Goal: Task Accomplishment & Management: Use online tool/utility

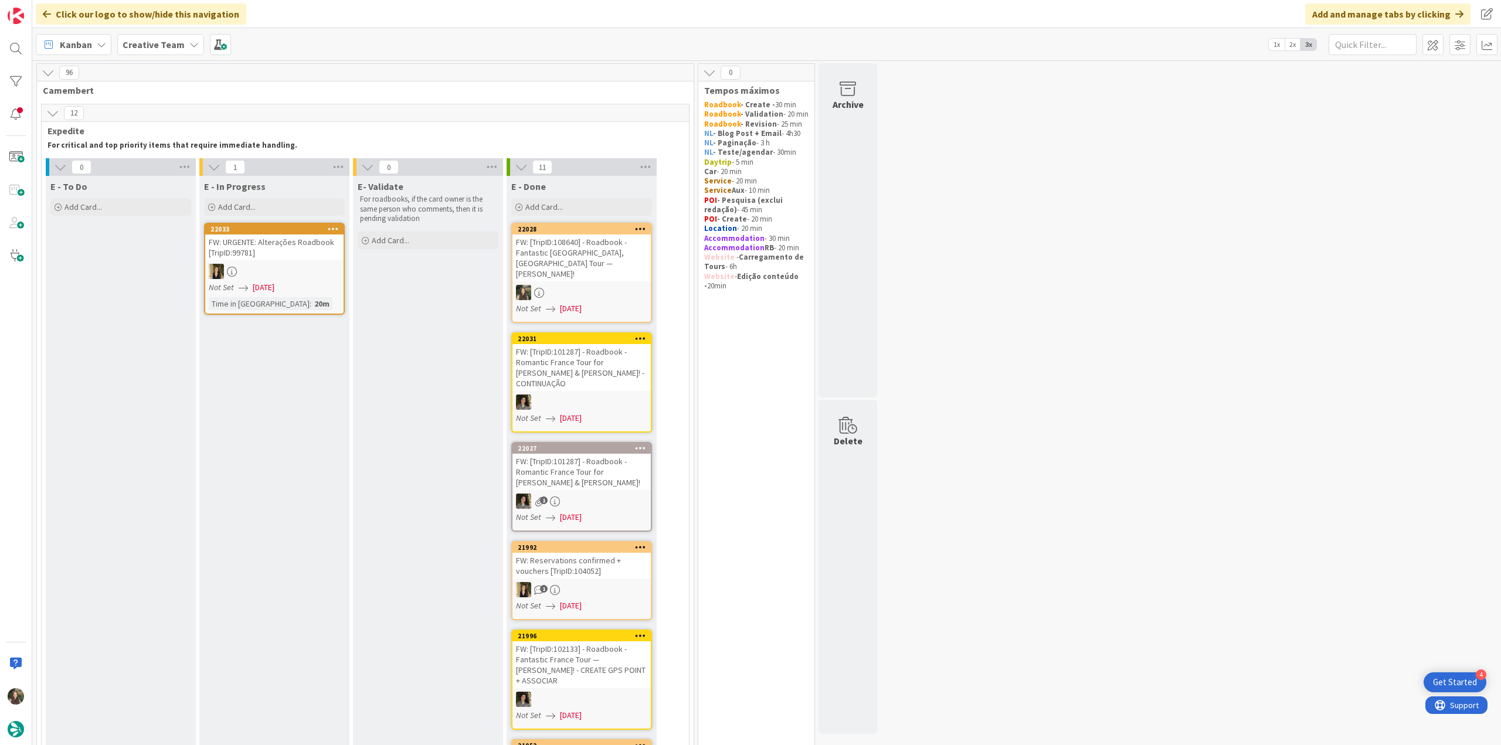
click at [326, 295] on link "22033 FW: URGENTE: Alterações Roadbook [TripID:99781] Not Set [DATE] Time in [G…" at bounding box center [274, 269] width 141 height 92
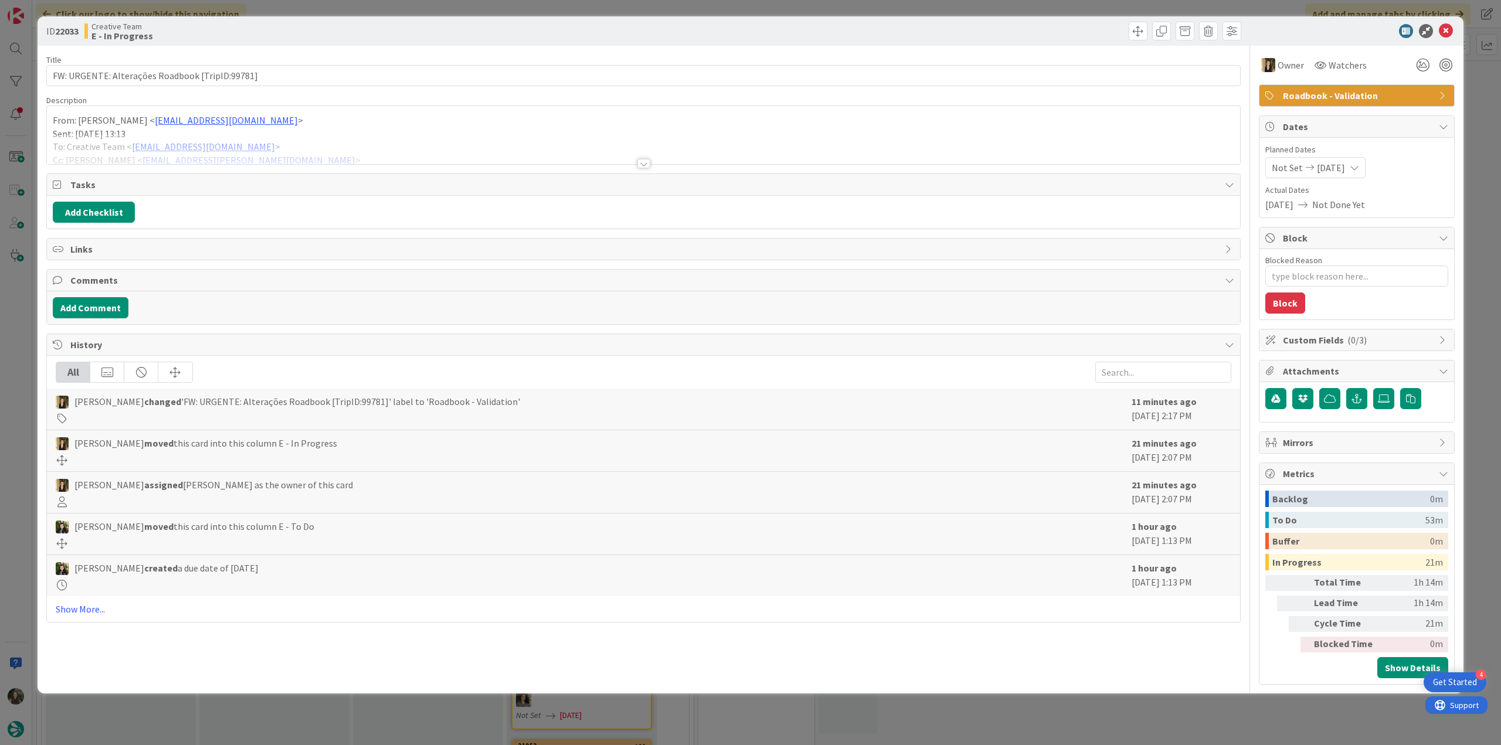
click at [342, 146] on div at bounding box center [643, 149] width 1193 height 30
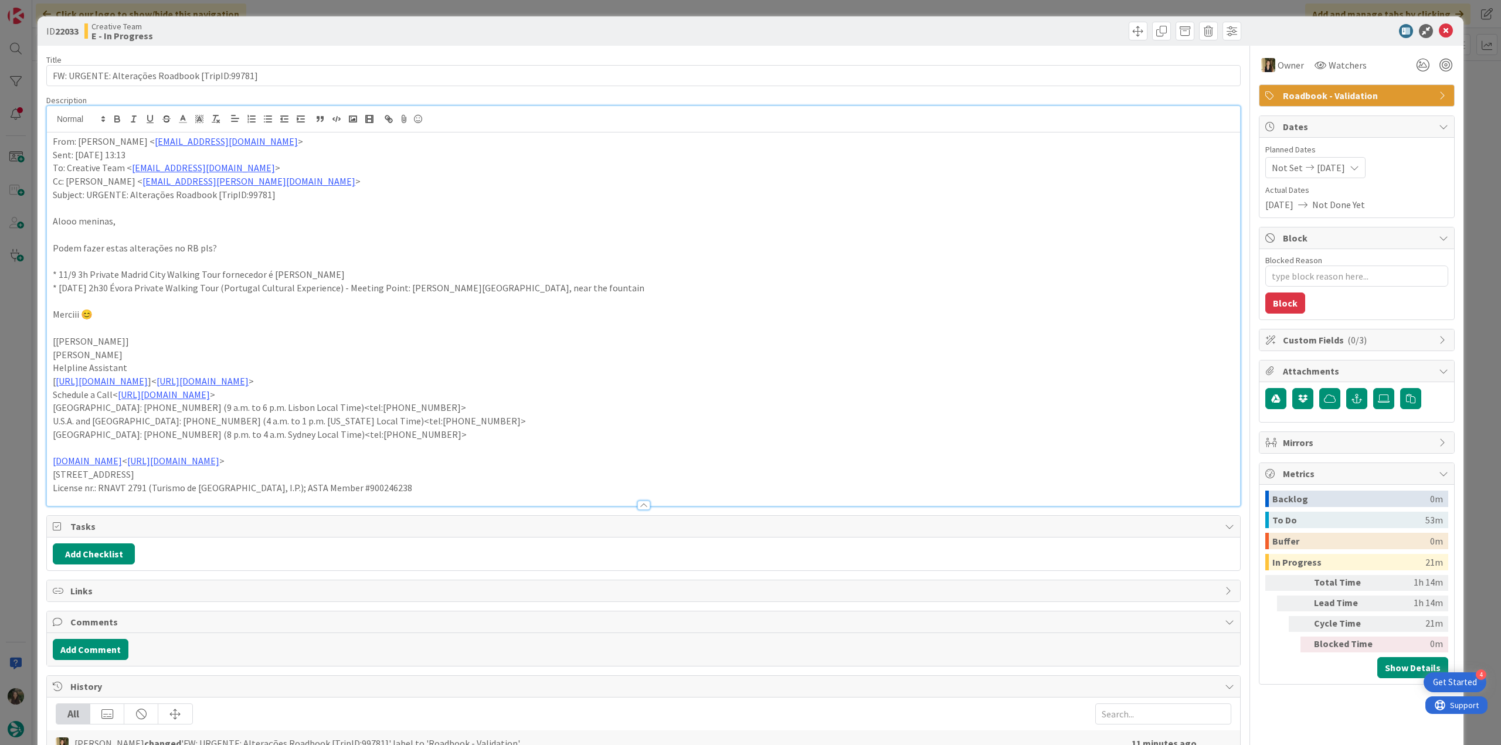
click at [26, 356] on div "ID 22033 Creative Team E - In Progress Title 47 / 128 FW: URGENTE: Alterações R…" at bounding box center [750, 372] width 1501 height 745
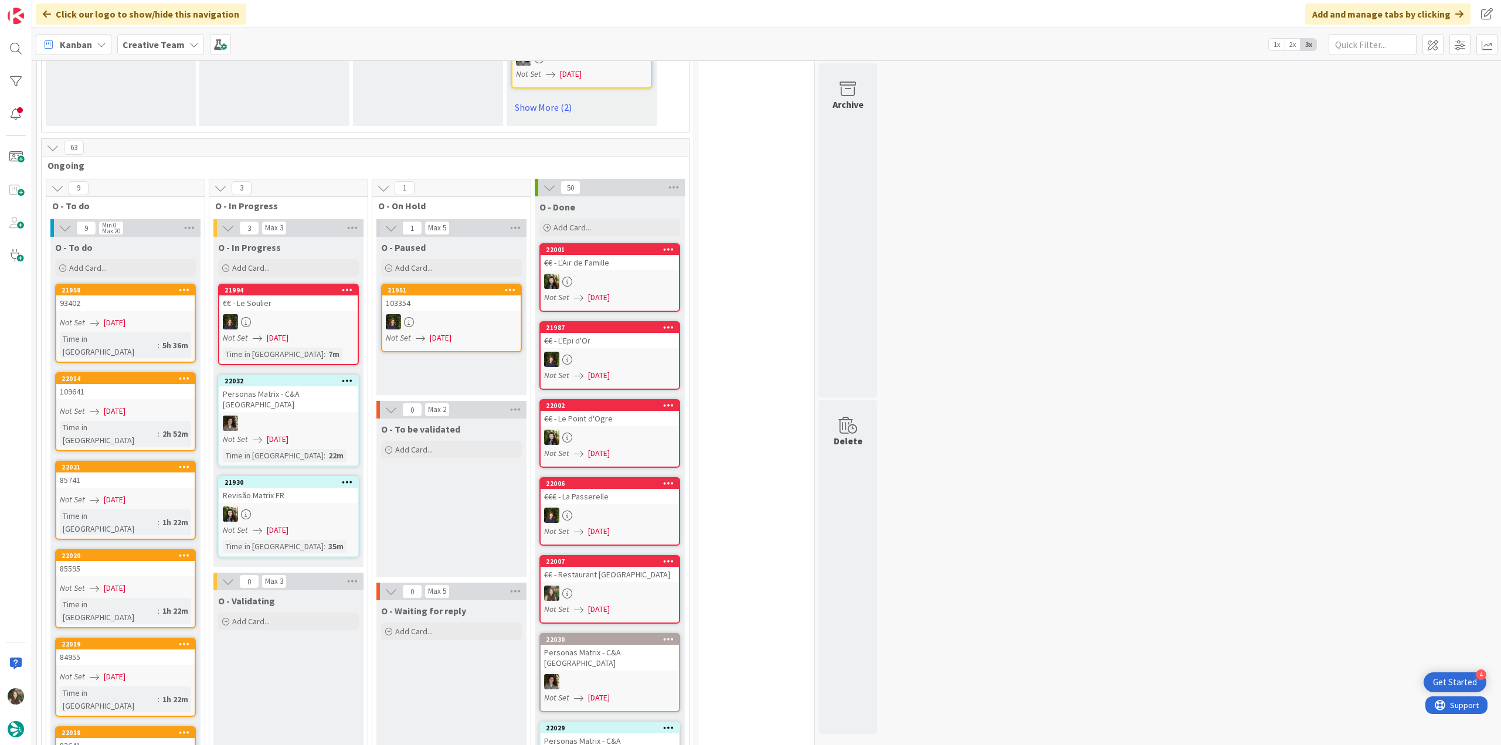
scroll to position [1055, 0]
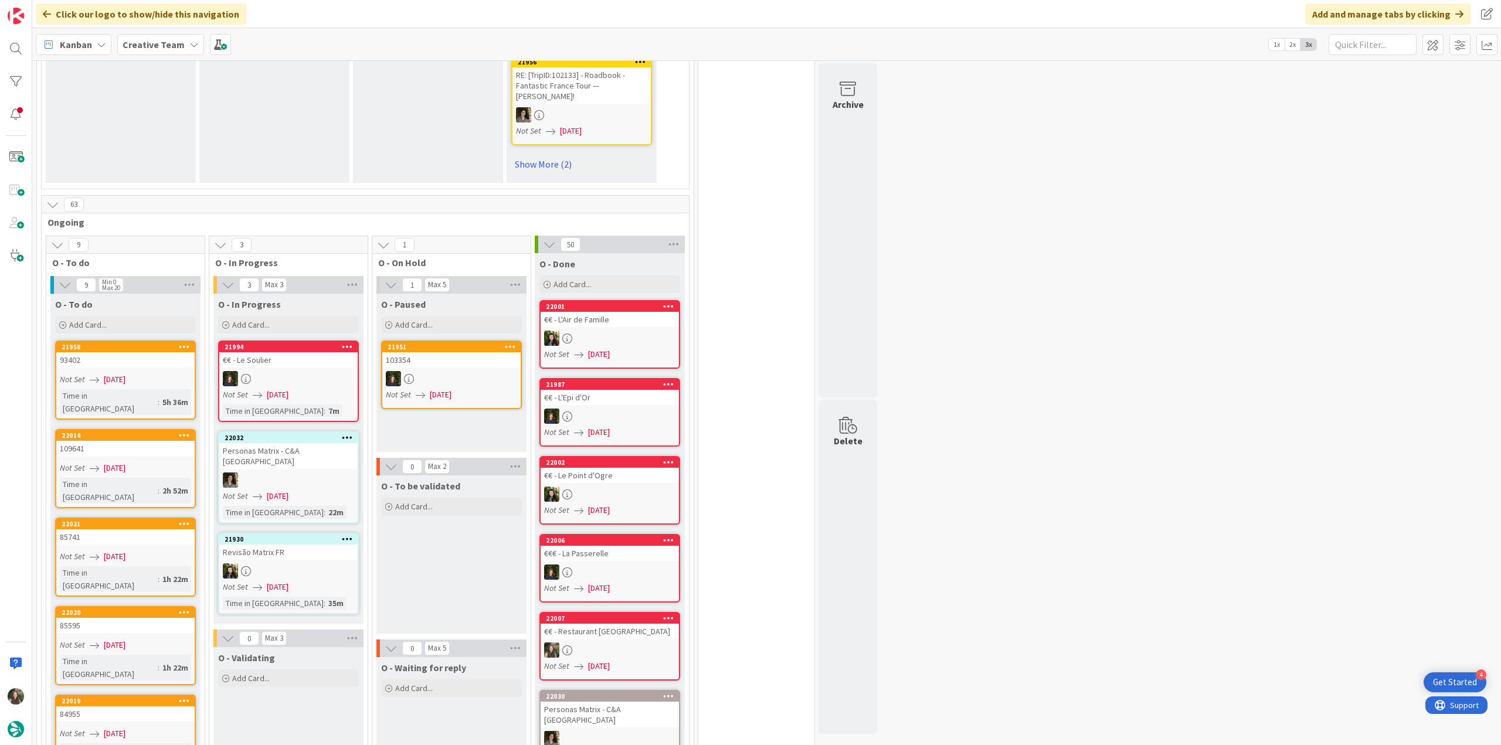
click at [151, 341] on link "21958 93402 Not Set [DATE] Time in [GEOGRAPHIC_DATA] : 5h 36m" at bounding box center [125, 380] width 141 height 79
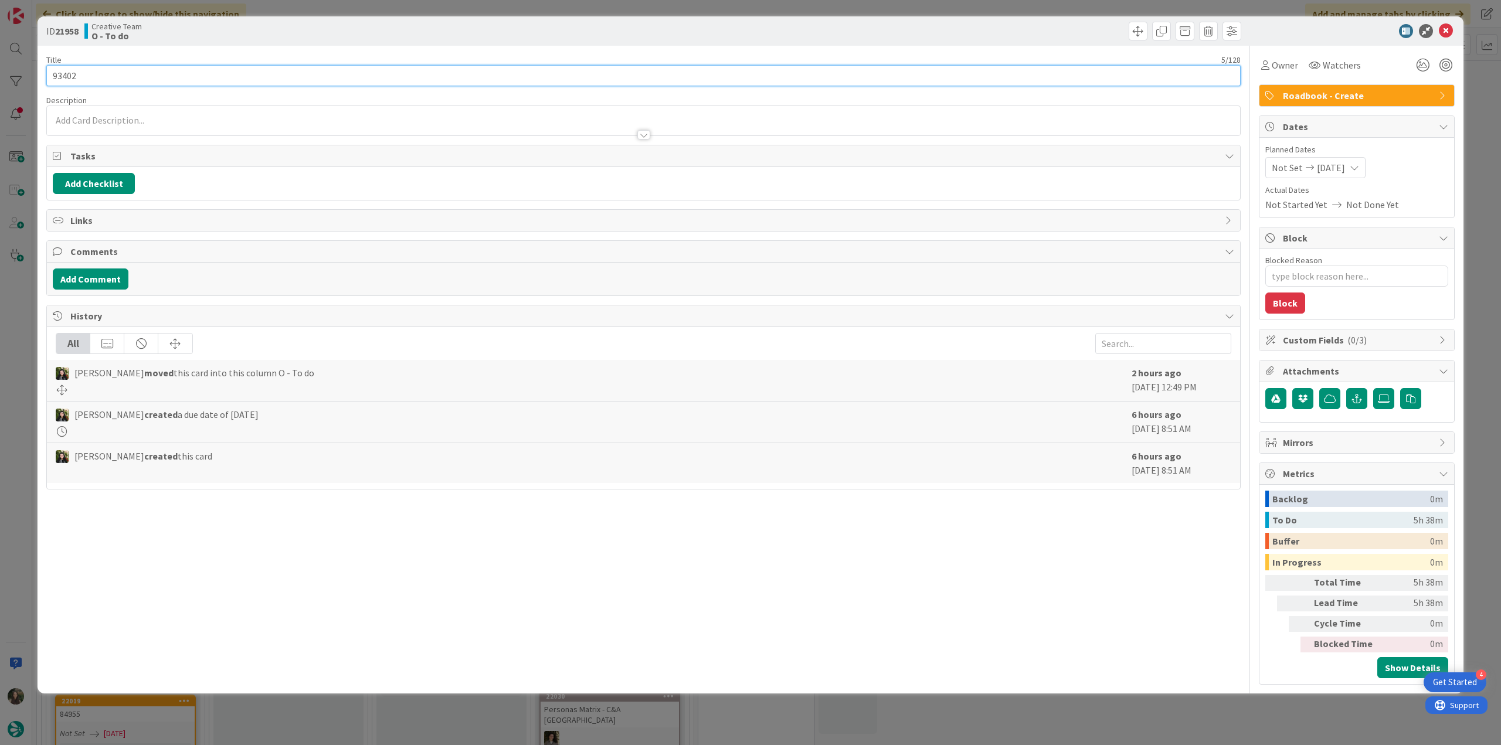
click at [60, 79] on input "93402" at bounding box center [643, 75] width 1194 height 21
click at [1292, 72] on span "Owner" at bounding box center [1285, 65] width 26 height 14
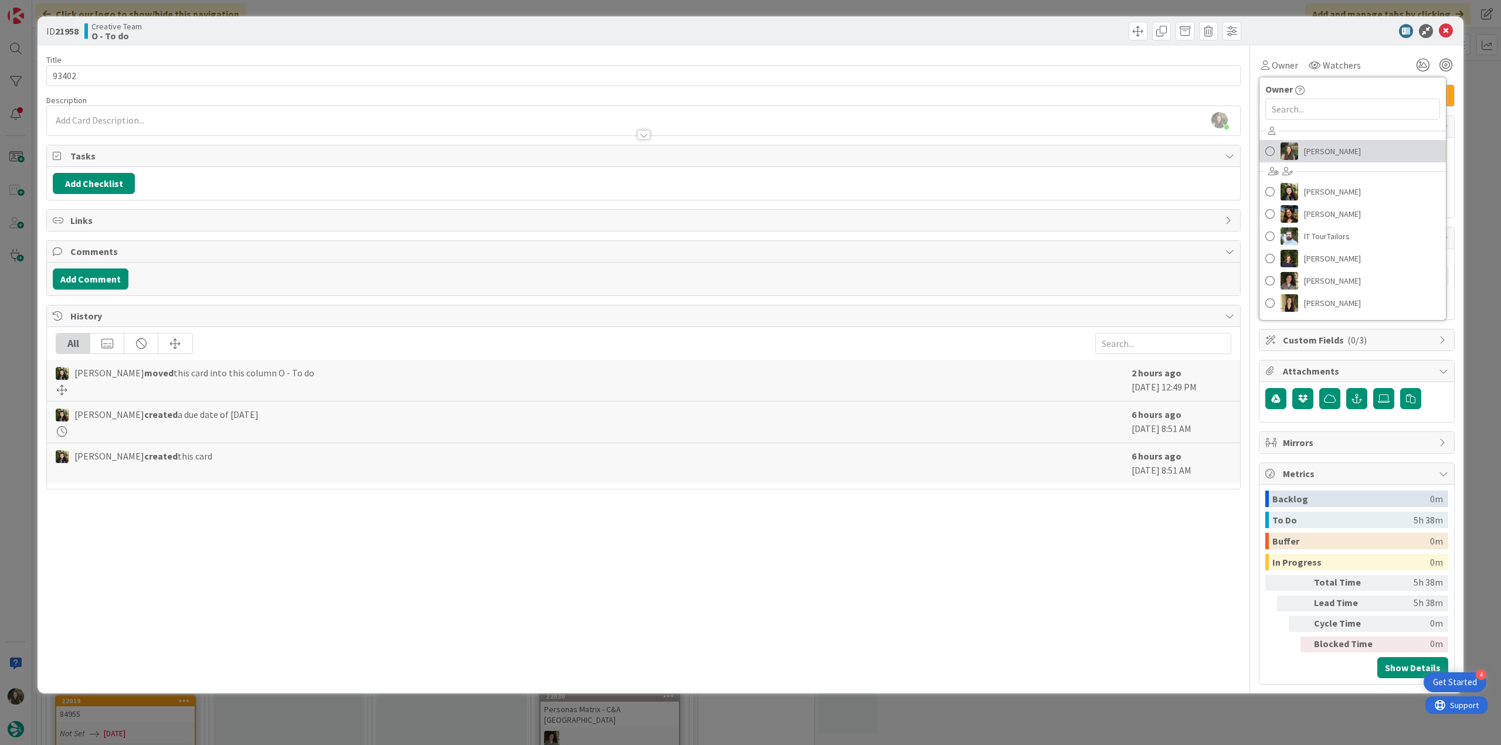
click at [1304, 149] on span "[PERSON_NAME]" at bounding box center [1332, 151] width 57 height 18
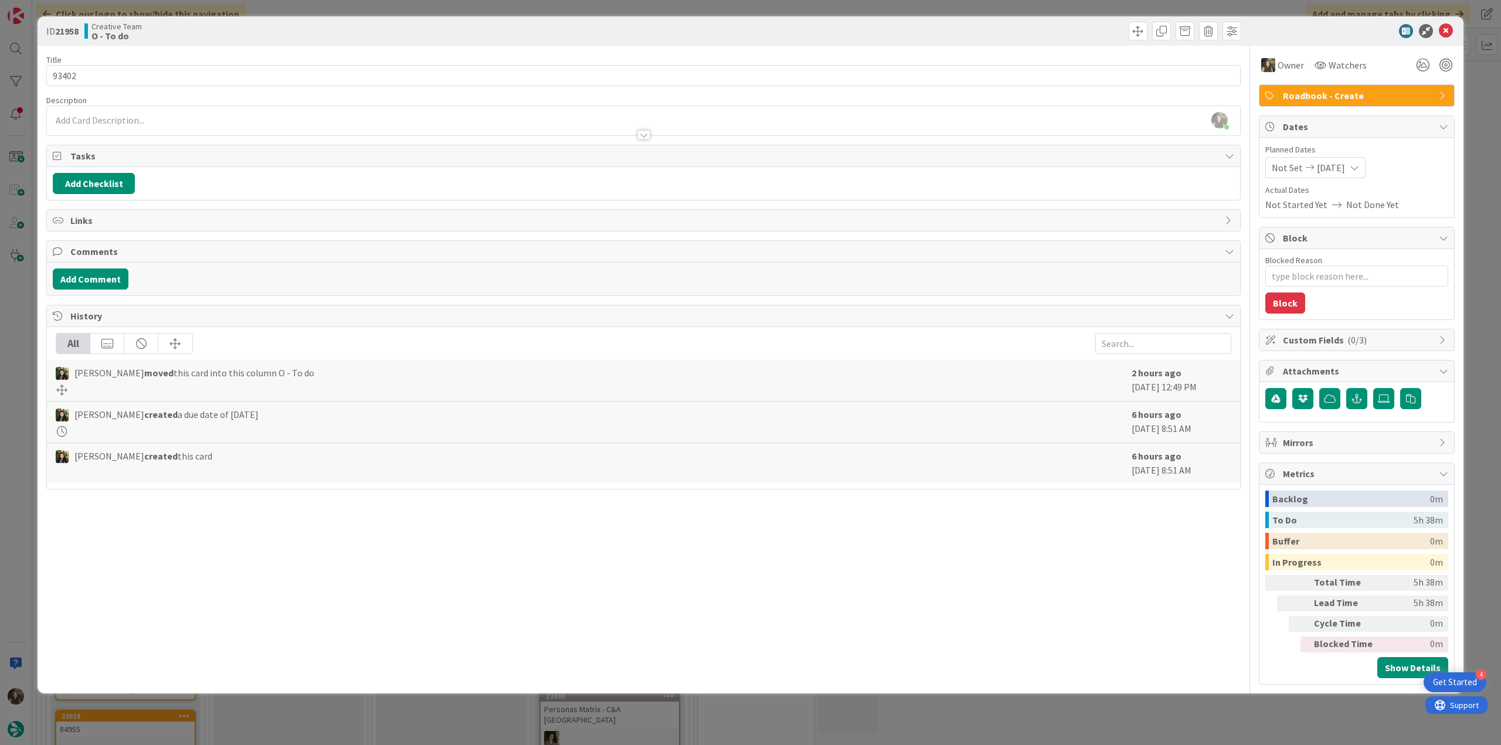
click at [1486, 107] on div "ID 21958 Creative Team O - To do Title 5 / 128 93402 Description [PERSON_NAME] …" at bounding box center [750, 372] width 1501 height 745
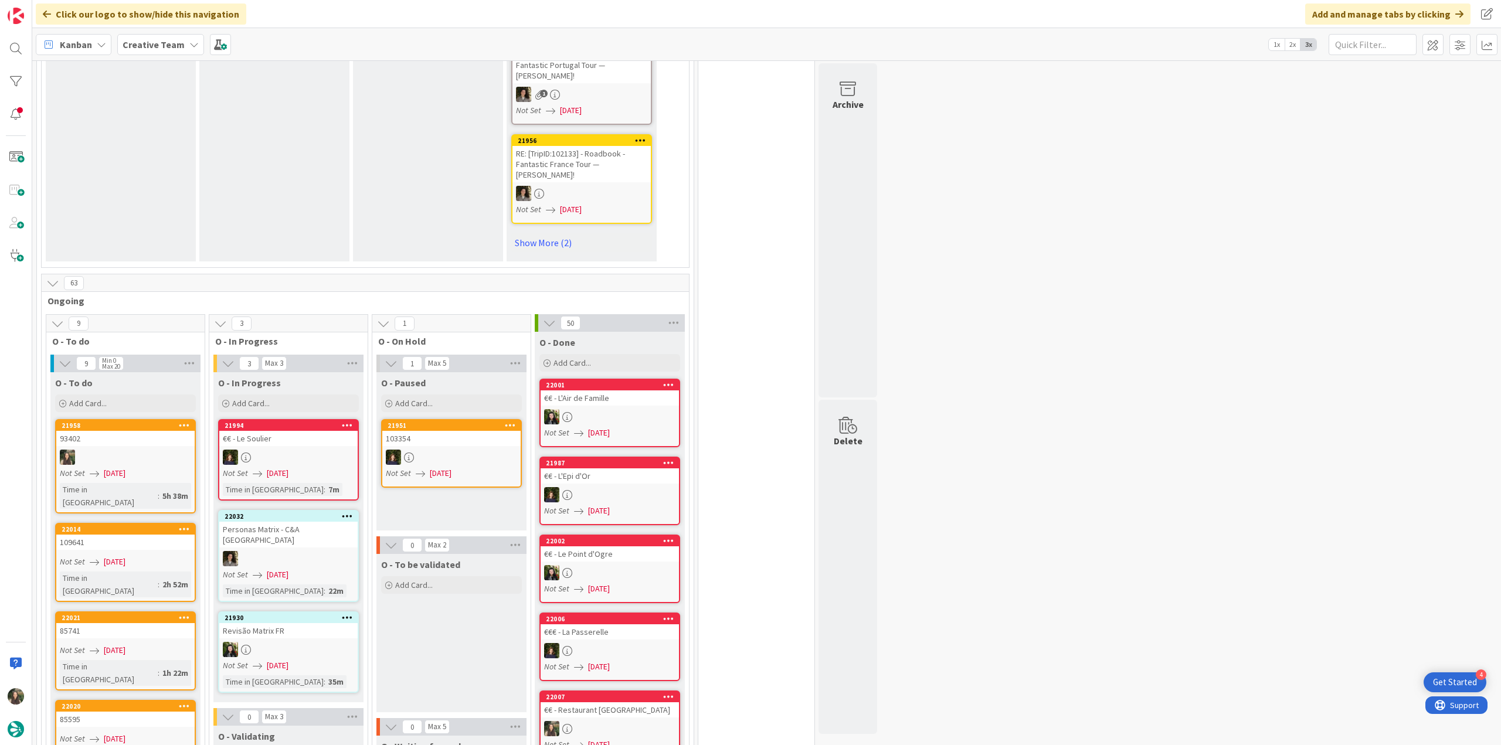
scroll to position [1055, 0]
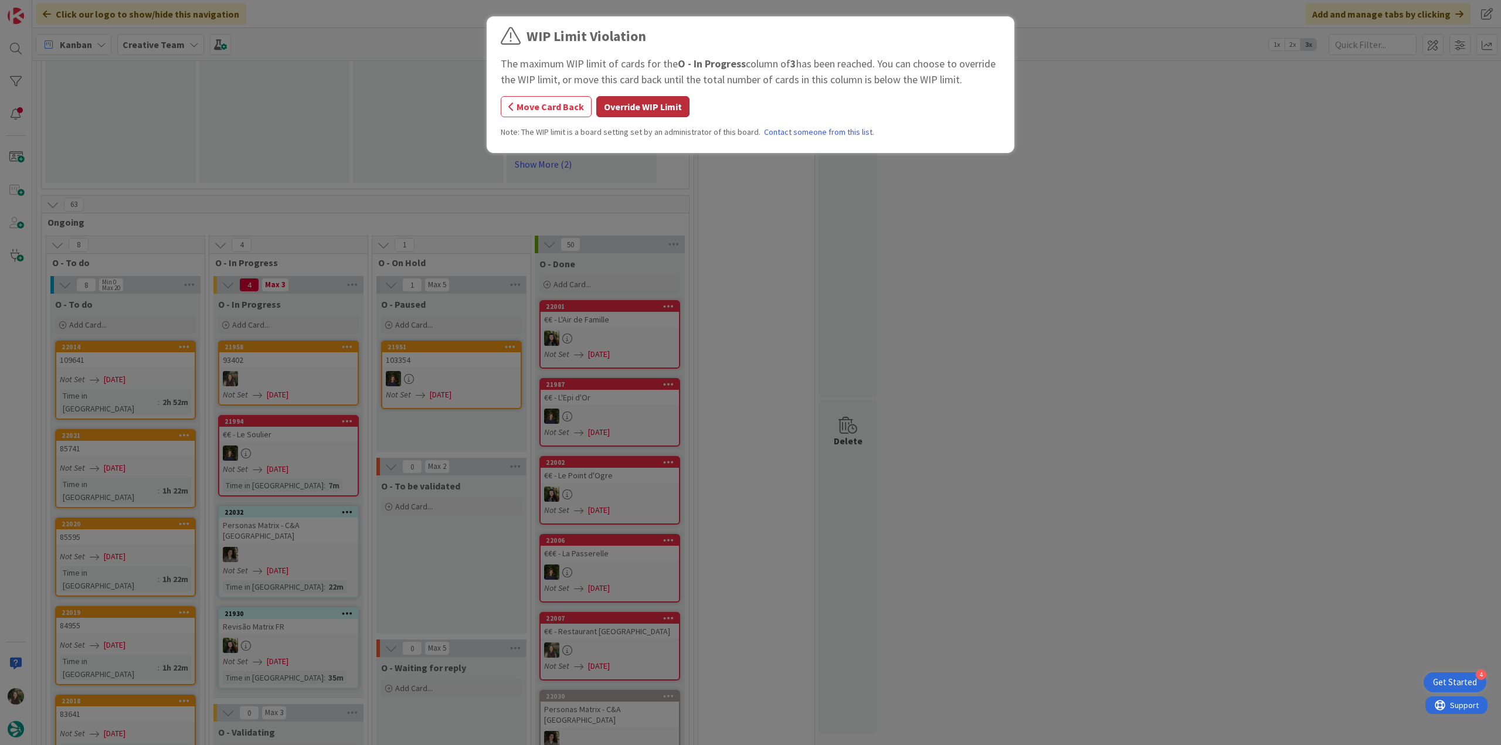
click at [671, 105] on button "Override WIP Limit" at bounding box center [642, 106] width 93 height 21
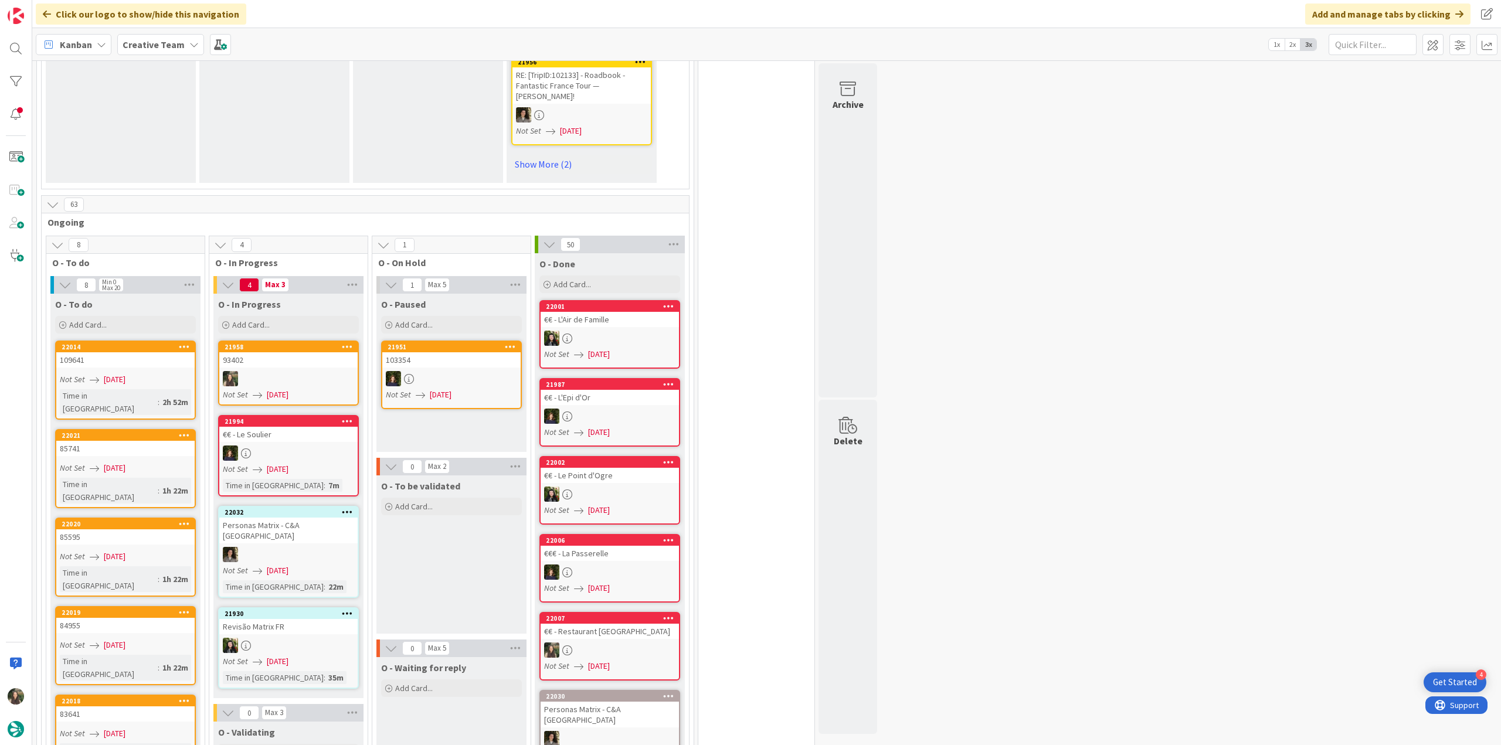
click at [314, 341] on link "21958 93402 Not Set [DATE]" at bounding box center [288, 373] width 141 height 65
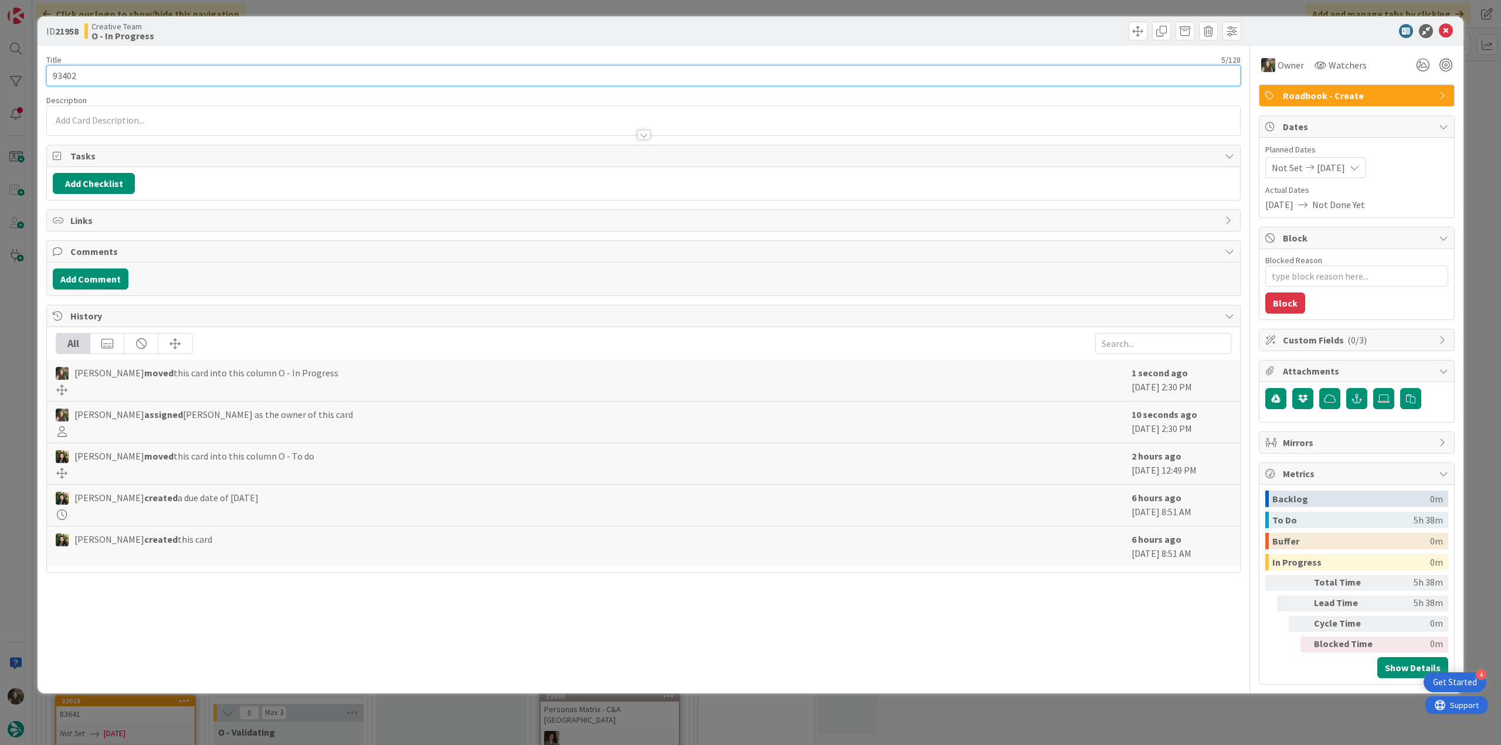
click at [64, 76] on input "93402" at bounding box center [643, 75] width 1194 height 21
type textarea "x"
